Goal: Task Accomplishment & Management: Use online tool/utility

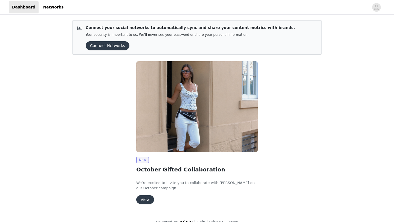
scroll to position [9, 0]
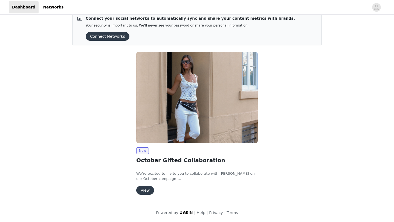
click at [149, 191] on button "View" at bounding box center [145, 190] width 18 height 9
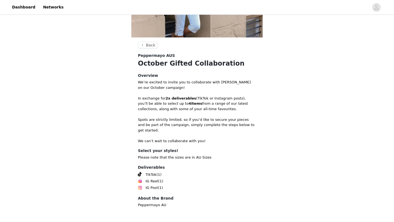
scroll to position [94, 0]
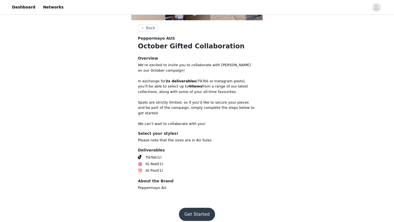
click at [190, 213] on button "Get Started" at bounding box center [197, 214] width 36 height 13
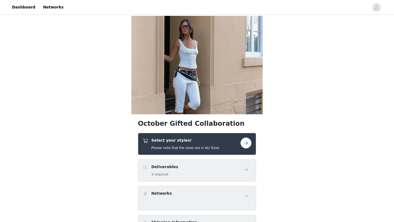
click at [248, 143] on button "button" at bounding box center [246, 143] width 11 height 11
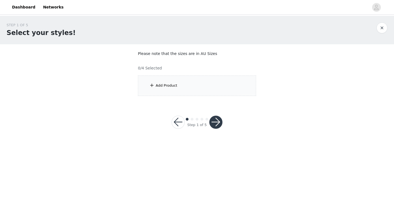
click at [173, 83] on div "Add Product" at bounding box center [197, 86] width 118 height 21
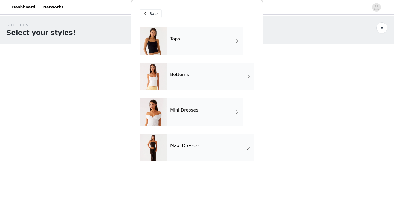
click at [223, 144] on div "Maxi Dresses" at bounding box center [211, 147] width 88 height 27
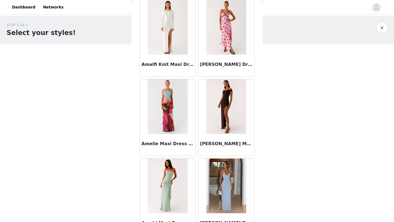
scroll to position [616, 0]
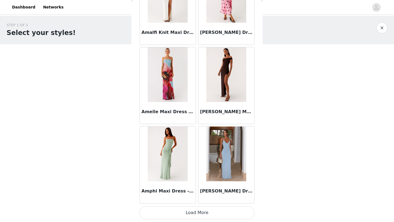
click at [210, 214] on button "Load More" at bounding box center [197, 212] width 115 height 13
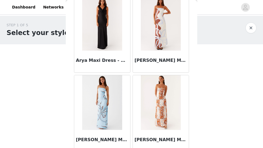
scroll to position [1483, 0]
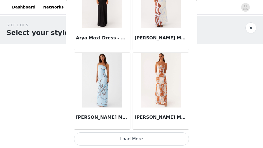
click at [142, 142] on button "Load More" at bounding box center [131, 139] width 115 height 13
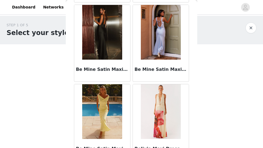
scroll to position [2277, 0]
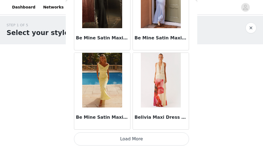
click at [160, 135] on button "Load More" at bounding box center [131, 139] width 115 height 13
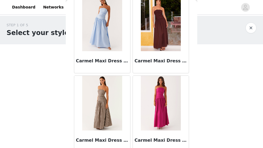
scroll to position [3072, 0]
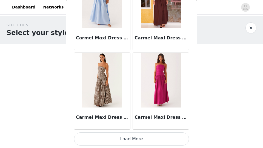
click at [126, 141] on button "Load More" at bounding box center [131, 139] width 115 height 13
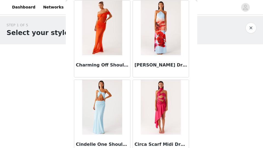
scroll to position [3866, 0]
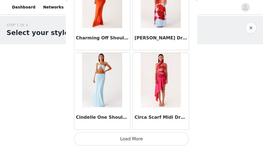
click at [133, 140] on button "Load More" at bounding box center [131, 139] width 115 height 13
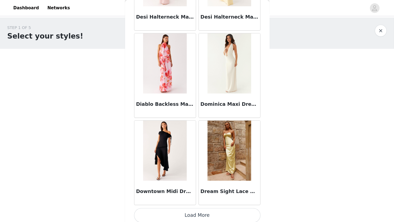
scroll to position [4586, 0]
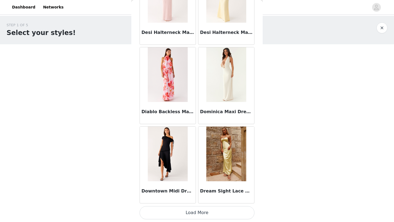
click at [385, 29] on button "button" at bounding box center [382, 27] width 11 height 11
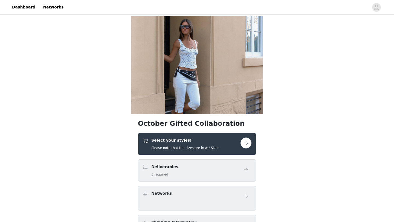
click at [247, 141] on button "button" at bounding box center [246, 143] width 11 height 11
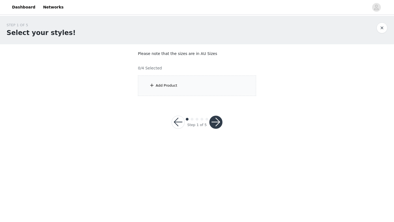
click at [200, 85] on div "Add Product" at bounding box center [197, 86] width 118 height 21
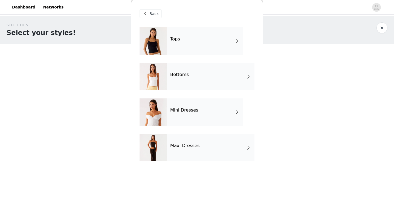
click at [211, 47] on div "Tops" at bounding box center [205, 40] width 76 height 27
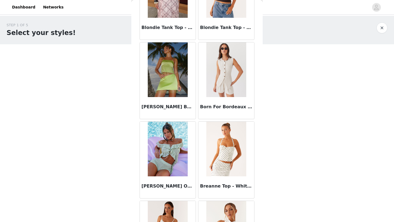
scroll to position [616, 0]
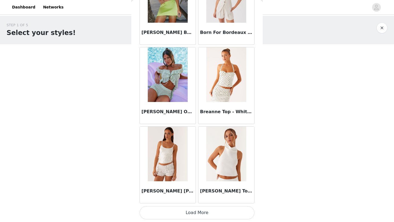
click at [218, 168] on img at bounding box center [226, 154] width 40 height 55
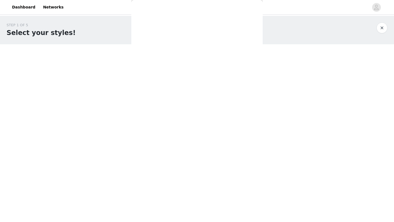
scroll to position [0, 0]
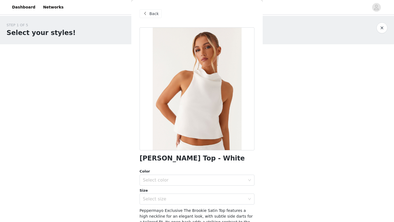
click at [147, 13] on span at bounding box center [145, 13] width 7 height 7
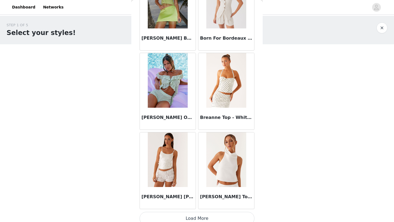
scroll to position [616, 0]
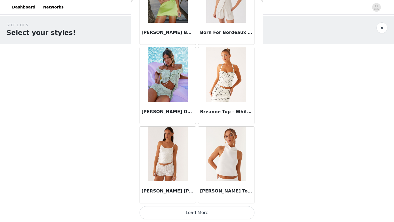
click at [192, 213] on button "Load More" at bounding box center [197, 212] width 115 height 13
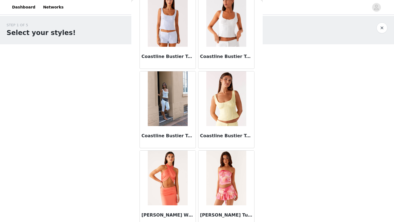
scroll to position [1410, 0]
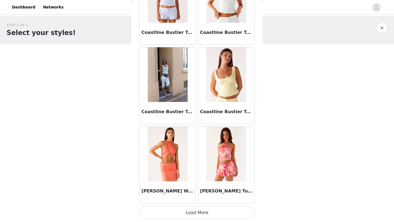
click at [201, 211] on button "Load More" at bounding box center [197, 212] width 115 height 13
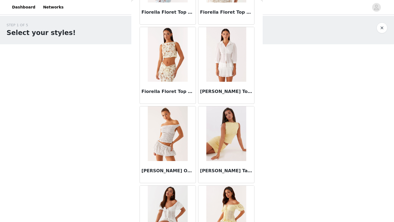
scroll to position [2204, 0]
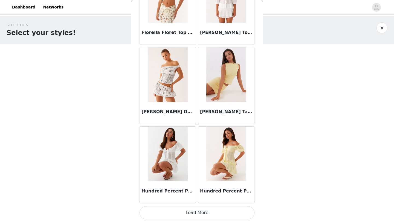
click at [196, 215] on button "Load More" at bounding box center [197, 212] width 115 height 13
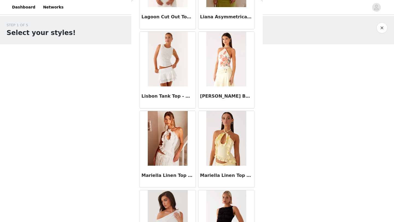
scroll to position [2998, 0]
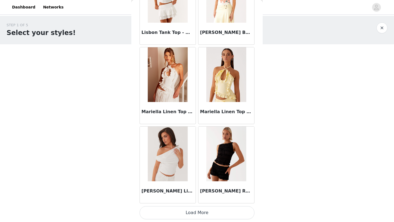
click at [386, 30] on button "button" at bounding box center [382, 27] width 11 height 11
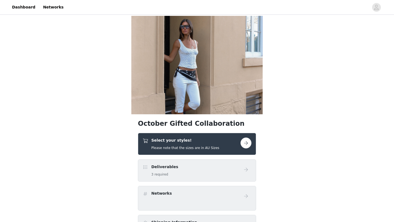
click at [249, 142] on button "button" at bounding box center [246, 143] width 11 height 11
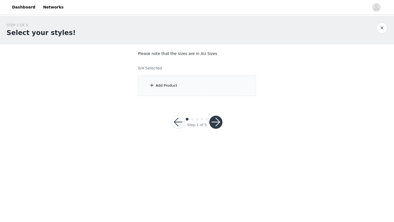
click at [176, 86] on div "Add Product" at bounding box center [167, 85] width 22 height 5
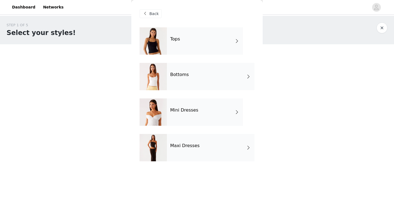
click at [200, 75] on div "Bottoms" at bounding box center [211, 76] width 88 height 27
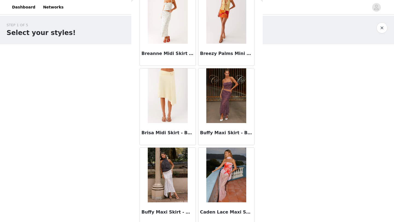
scroll to position [616, 0]
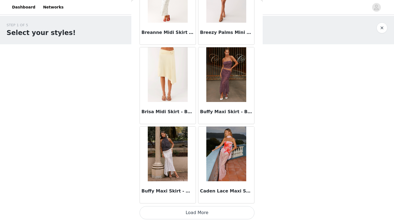
click at [195, 215] on button "Load More" at bounding box center [197, 212] width 115 height 13
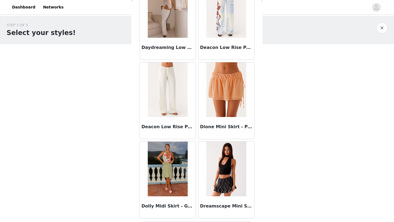
scroll to position [1395, 0]
